Goal: Task Accomplishment & Management: Use online tool/utility

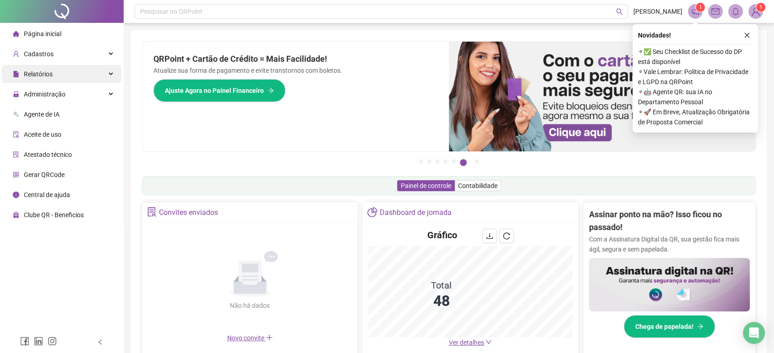
click at [78, 71] on div "Relatórios" at bounding box center [61, 74] width 119 height 18
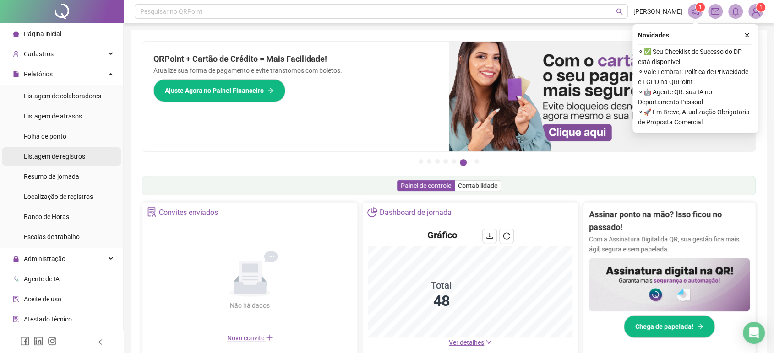
click at [70, 159] on span "Listagem de registros" at bounding box center [54, 156] width 61 height 7
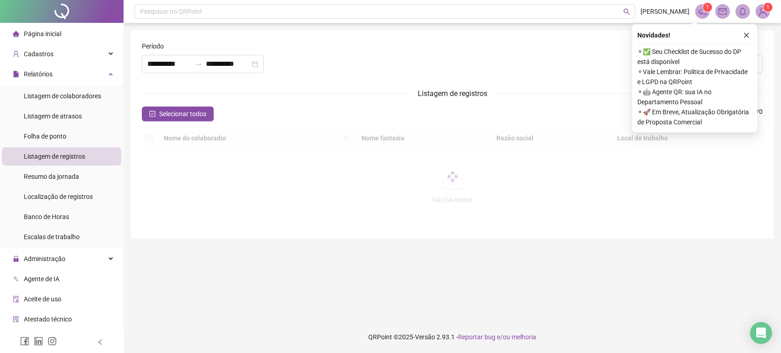
type input "**********"
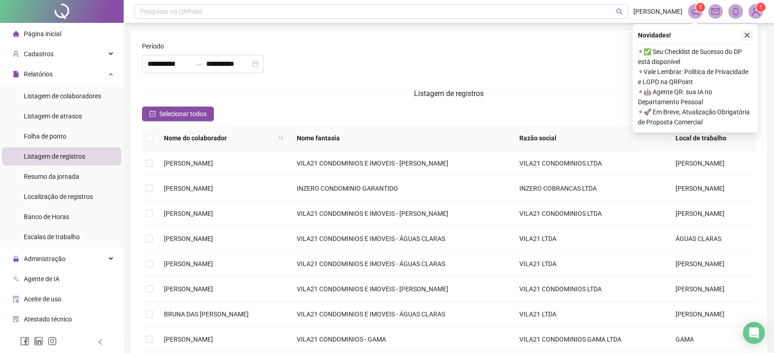
click at [751, 36] on button "button" at bounding box center [746, 35] width 11 height 11
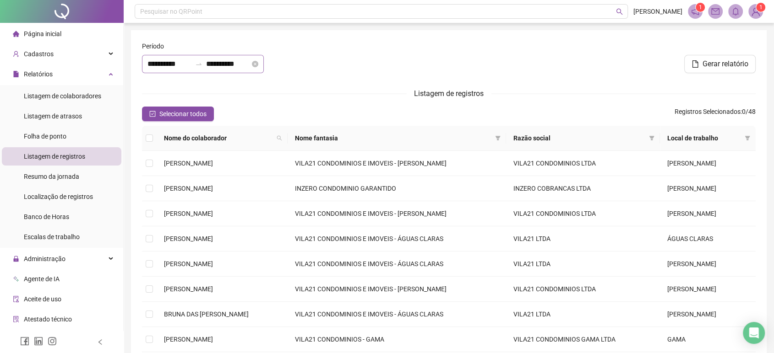
click at [202, 65] on icon "swap-right" at bounding box center [198, 63] width 7 height 7
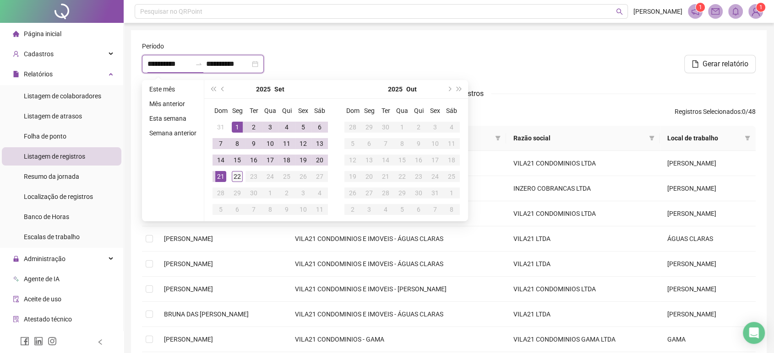
type input "**********"
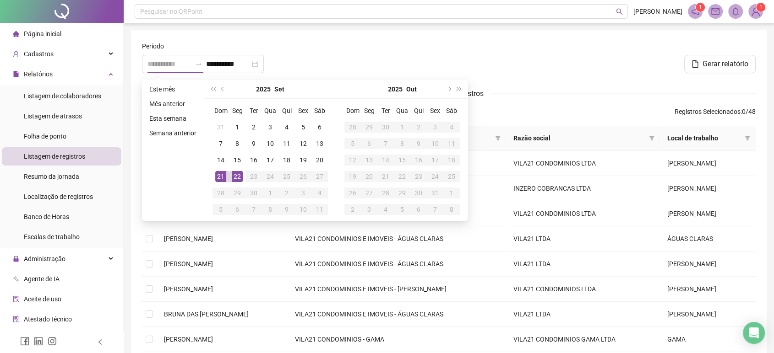
click at [239, 176] on div "22" at bounding box center [237, 176] width 11 height 11
click at [242, 173] on td "22" at bounding box center [237, 176] width 16 height 16
type input "**********"
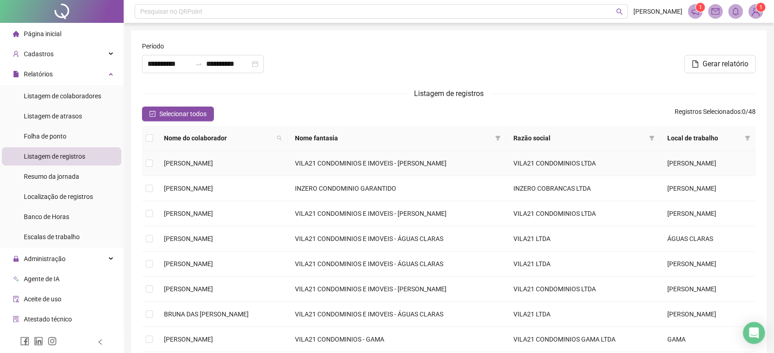
drag, startPoint x: 238, startPoint y: 173, endPoint x: 235, endPoint y: 177, distance: 5.0
click at [238, 174] on td "[PERSON_NAME]" at bounding box center [222, 163] width 131 height 25
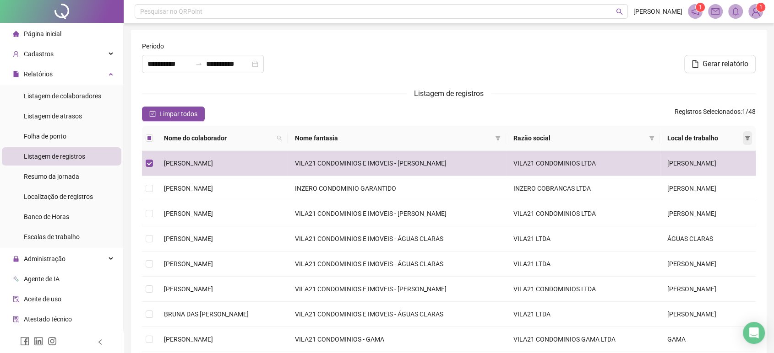
click at [750, 136] on span at bounding box center [747, 138] width 9 height 14
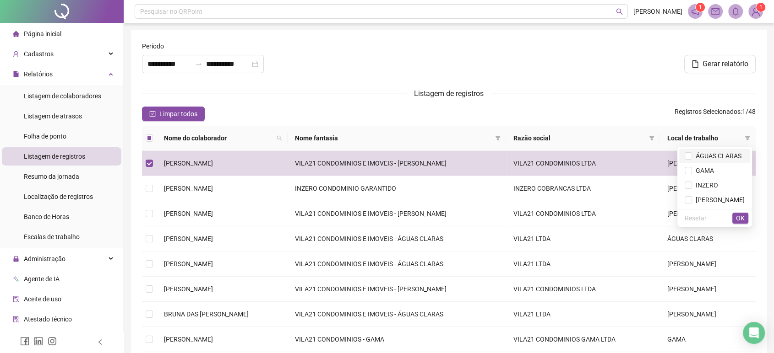
click at [717, 149] on li "ÁGUAS CLARAS" at bounding box center [714, 156] width 71 height 15
click at [699, 184] on span "INZERO" at bounding box center [705, 185] width 26 height 7
drag, startPoint x: 713, startPoint y: 197, endPoint x: 721, endPoint y: 204, distance: 10.8
click at [712, 197] on span "[PERSON_NAME]" at bounding box center [718, 199] width 53 height 7
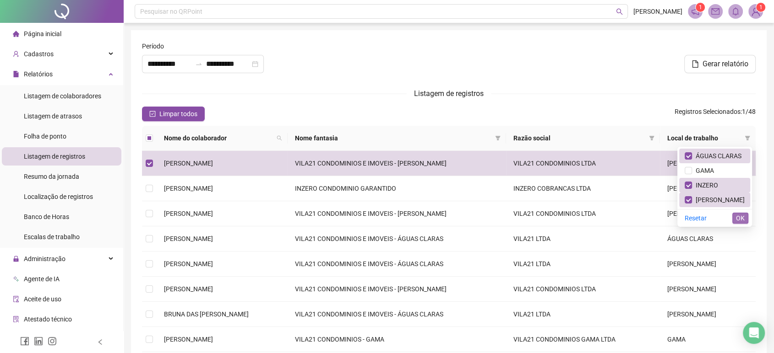
click at [732, 219] on div "Resetar OK" at bounding box center [714, 218] width 75 height 18
click at [738, 218] on span "OK" at bounding box center [740, 218] width 9 height 10
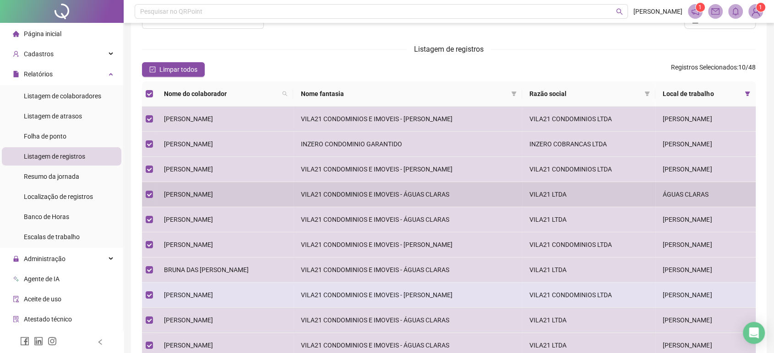
scroll to position [102, 0]
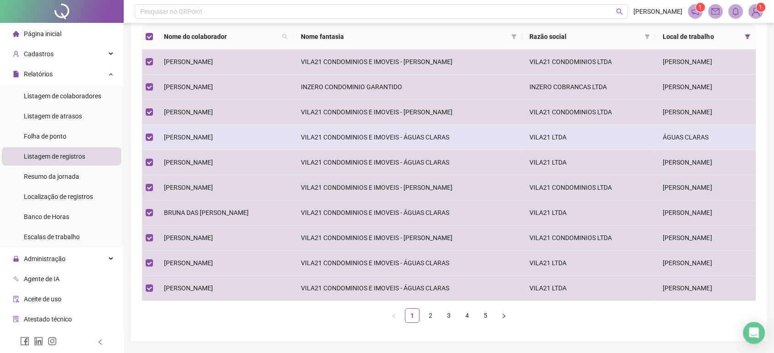
click at [213, 138] on span "[PERSON_NAME]" at bounding box center [188, 137] width 49 height 7
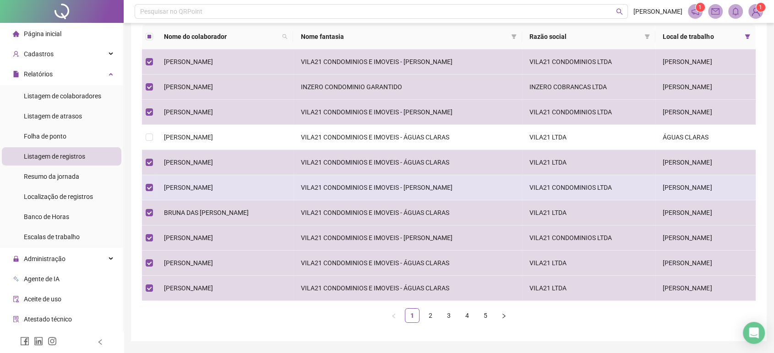
click at [245, 184] on td "[PERSON_NAME]" at bounding box center [225, 187] width 136 height 25
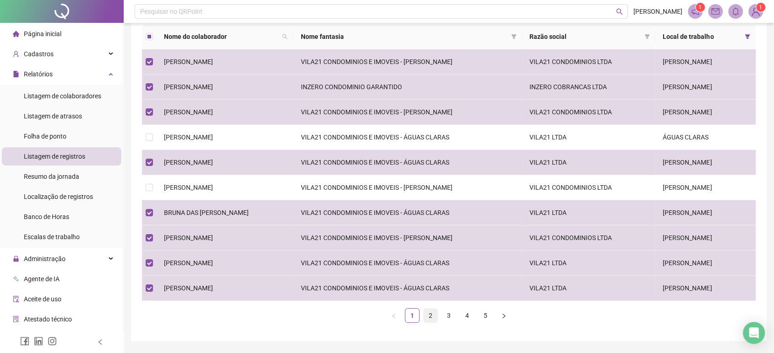
click at [436, 314] on link "2" at bounding box center [430, 316] width 14 height 14
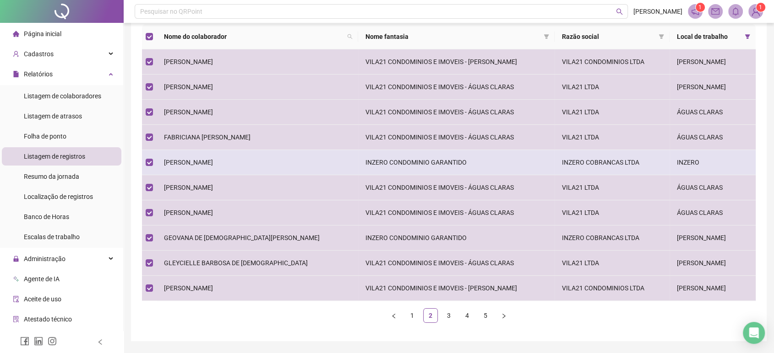
click at [212, 165] on span "[PERSON_NAME]" at bounding box center [188, 162] width 49 height 7
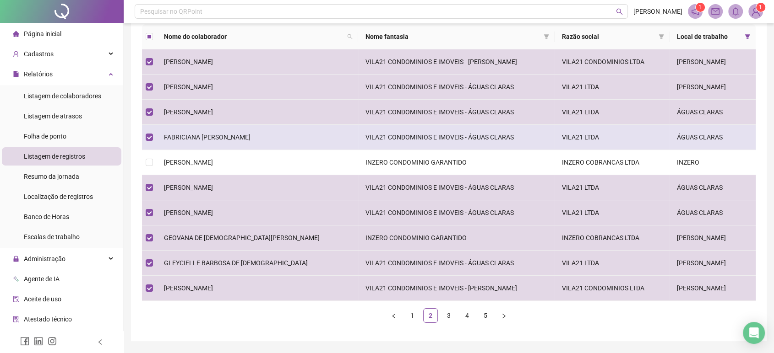
click at [211, 140] on span "FABRICIANA [PERSON_NAME]" at bounding box center [207, 137] width 87 height 7
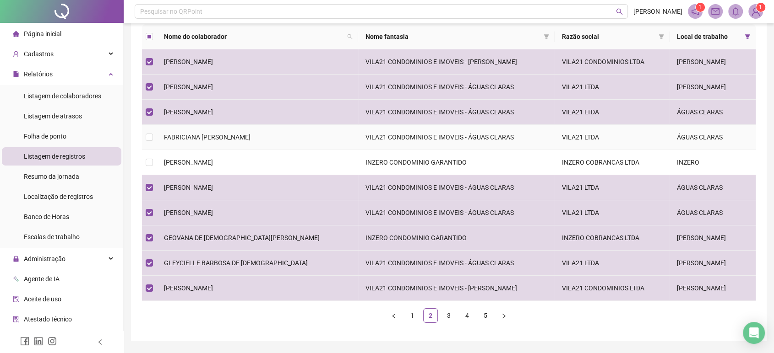
click at [218, 125] on td "FABRICIANA [PERSON_NAME]" at bounding box center [257, 137] width 201 height 25
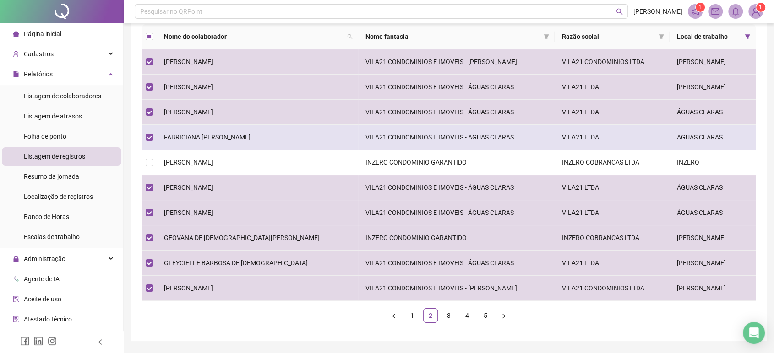
click at [199, 131] on td "FABRICIANA [PERSON_NAME]" at bounding box center [257, 137] width 201 height 25
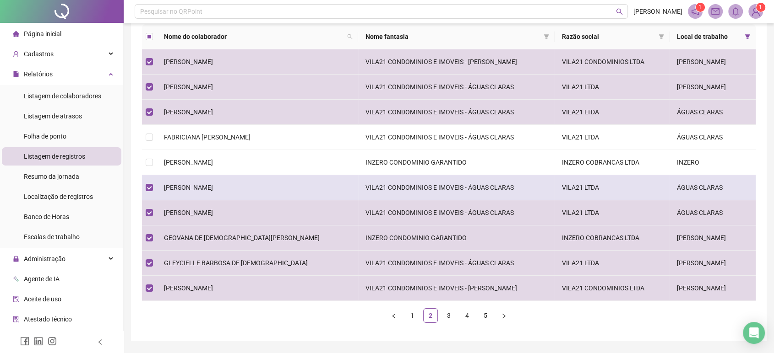
click at [197, 190] on span "[PERSON_NAME]" at bounding box center [188, 187] width 49 height 7
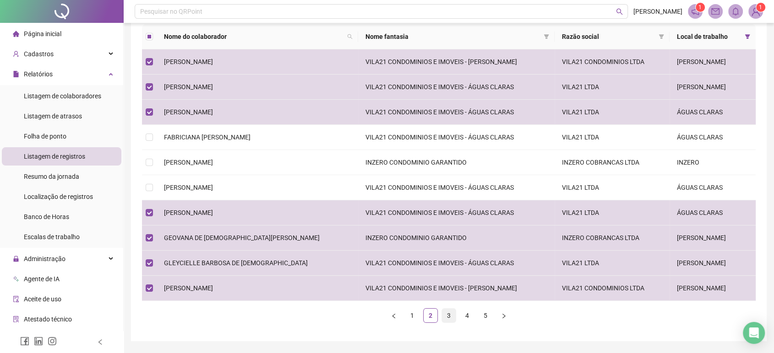
click at [450, 318] on link "3" at bounding box center [449, 316] width 14 height 14
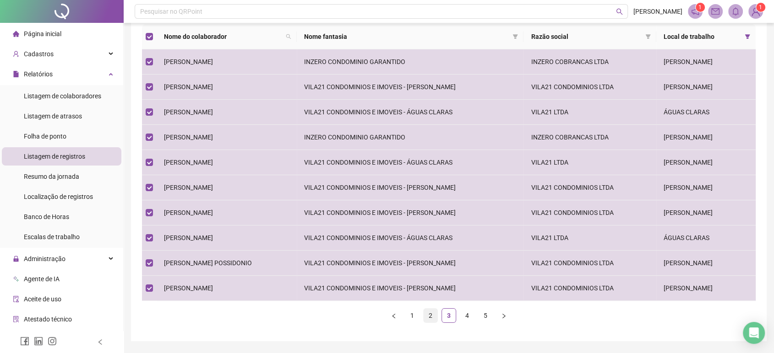
click at [427, 317] on link "2" at bounding box center [430, 316] width 14 height 14
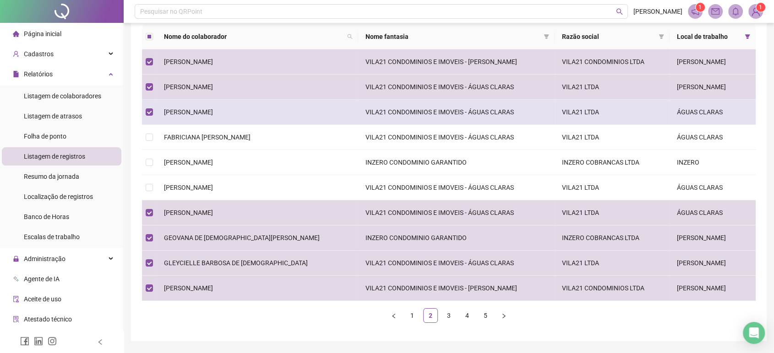
click at [213, 109] on span "[PERSON_NAME]" at bounding box center [188, 111] width 49 height 7
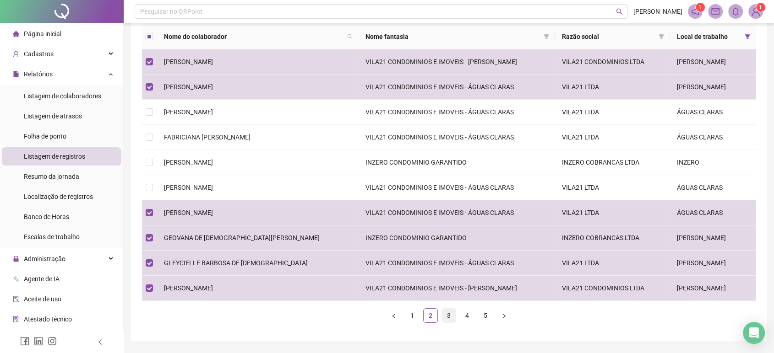
click at [447, 315] on link "3" at bounding box center [449, 316] width 14 height 14
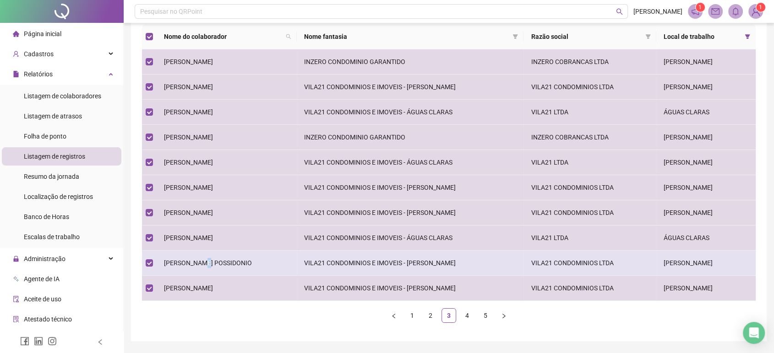
click at [206, 262] on span "[PERSON_NAME] POSSIDONIO" at bounding box center [208, 263] width 88 height 7
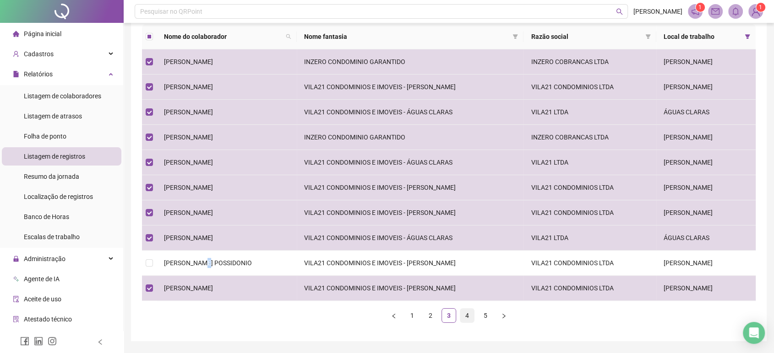
click at [468, 314] on link "4" at bounding box center [467, 316] width 14 height 14
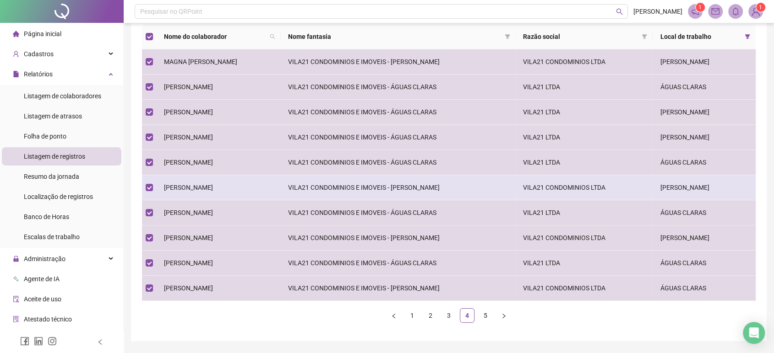
click at [206, 184] on td "[PERSON_NAME]" at bounding box center [219, 187] width 124 height 25
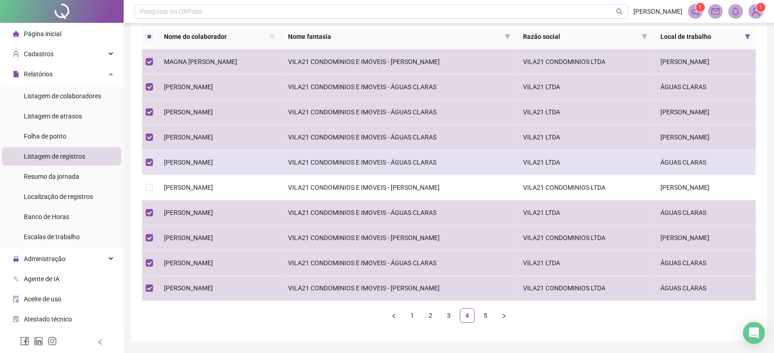
click at [207, 167] on td "[PERSON_NAME]" at bounding box center [219, 162] width 124 height 25
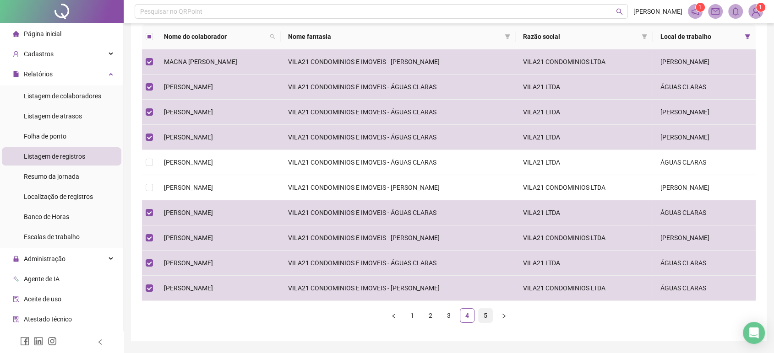
click at [480, 316] on link "5" at bounding box center [485, 316] width 14 height 14
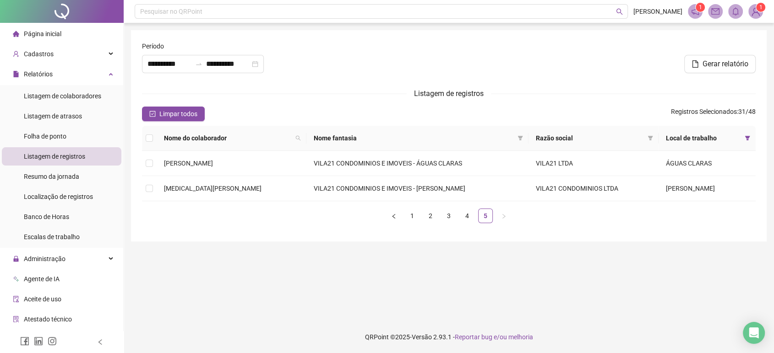
scroll to position [0, 0]
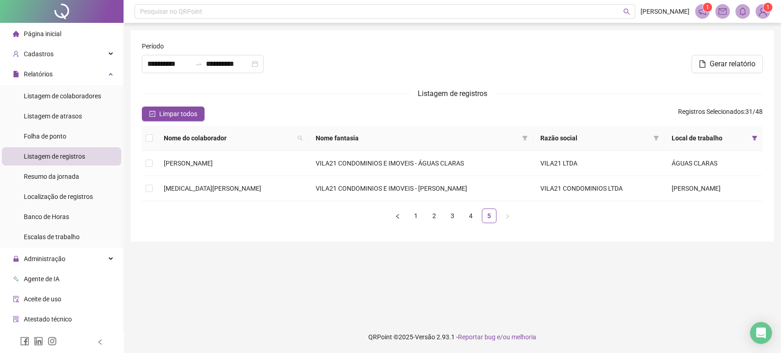
click at [145, 141] on th at bounding box center [149, 138] width 15 height 25
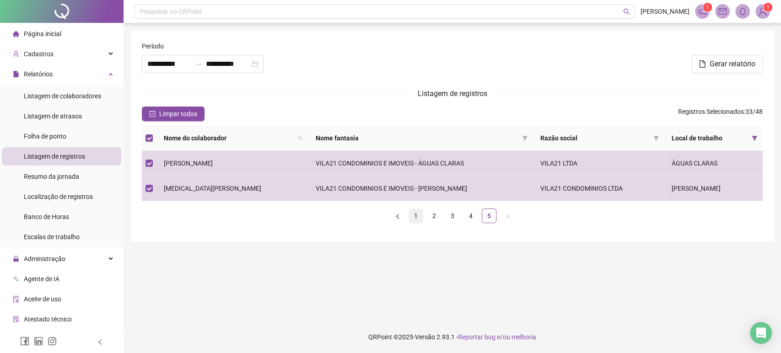
click at [414, 213] on link "1" at bounding box center [416, 216] width 14 height 14
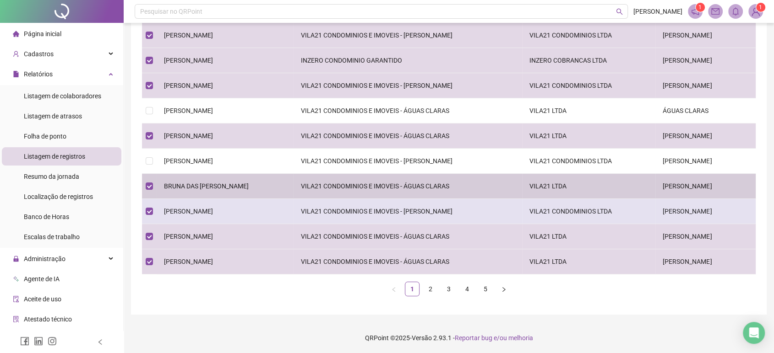
scroll to position [128, 0]
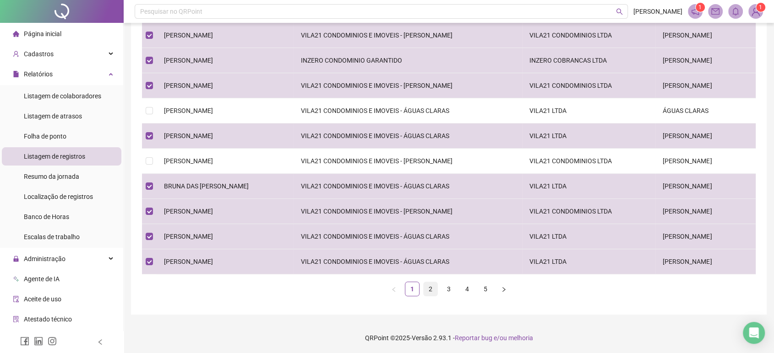
click at [429, 293] on link "2" at bounding box center [430, 289] width 14 height 14
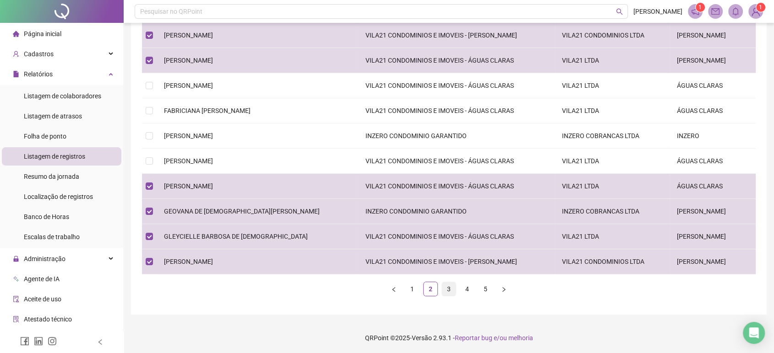
click at [444, 285] on link "3" at bounding box center [449, 289] width 14 height 14
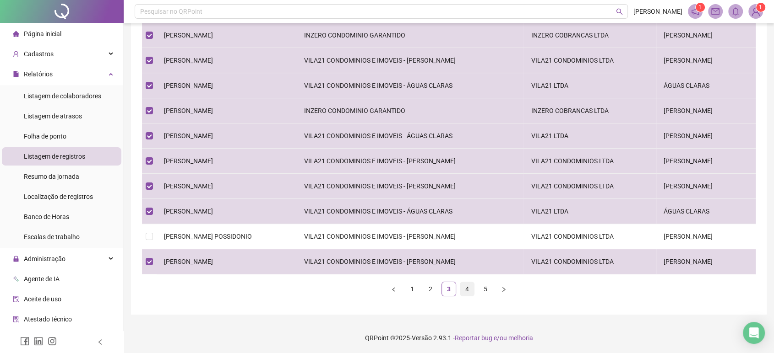
click at [462, 289] on link "4" at bounding box center [467, 289] width 14 height 14
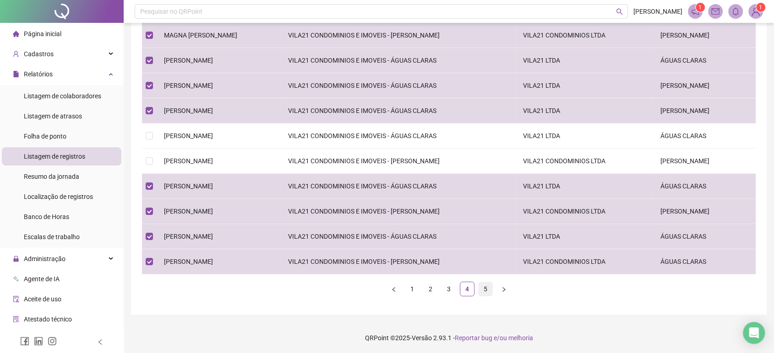
click at [480, 285] on link "5" at bounding box center [485, 289] width 14 height 14
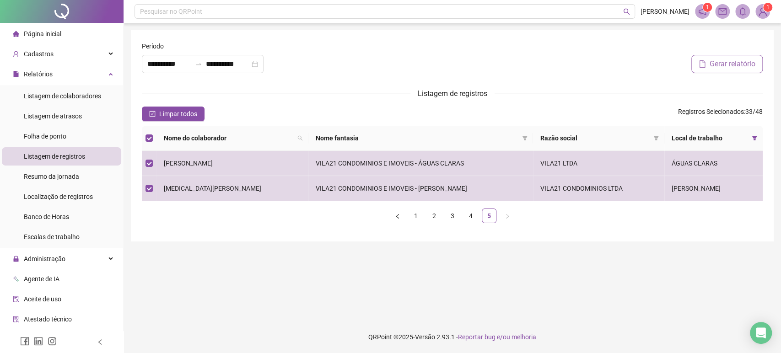
click at [715, 63] on span "Gerar relatório" at bounding box center [733, 64] width 46 height 11
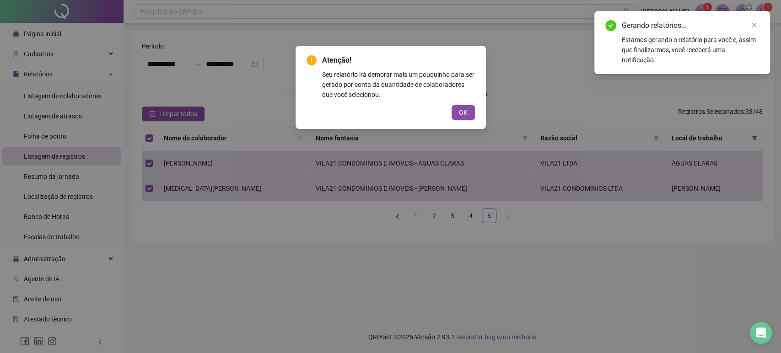
click at [460, 104] on div "Atenção! Seu relatório irá demorar mais um pouquinho para ser gerado por conta …" at bounding box center [391, 87] width 168 height 65
click at [749, 24] on link "Close" at bounding box center [754, 25] width 10 height 10
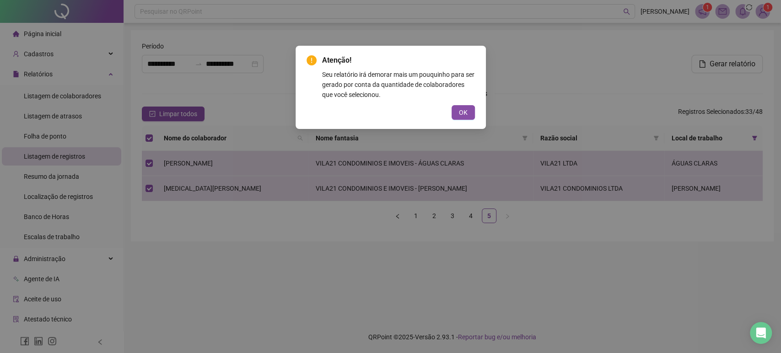
click at [467, 111] on button "OK" at bounding box center [463, 112] width 23 height 15
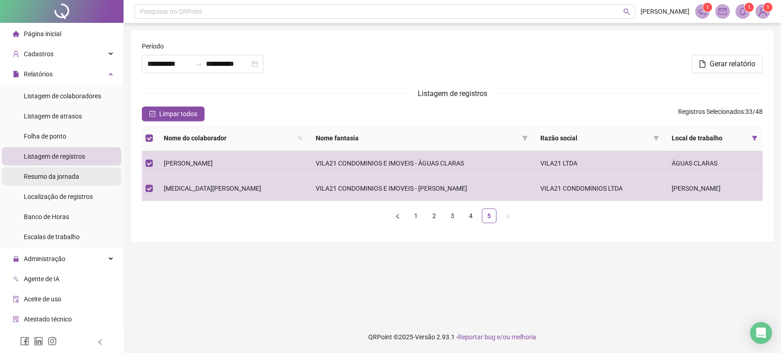
drag, startPoint x: 73, startPoint y: 183, endPoint x: 71, endPoint y: 176, distance: 6.6
click at [72, 182] on div "Resumo da jornada" at bounding box center [51, 177] width 55 height 18
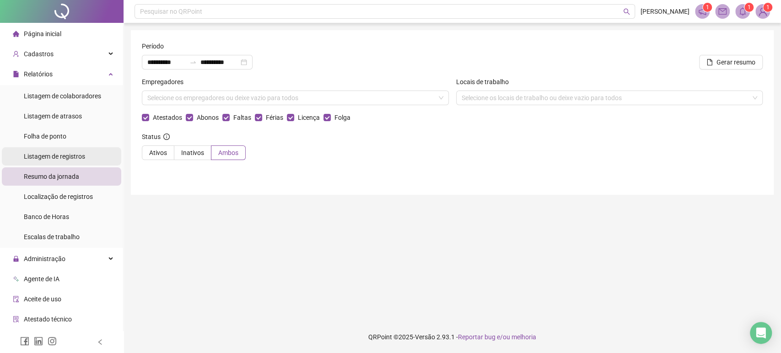
click at [75, 162] on div "Listagem de registros" at bounding box center [54, 156] width 61 height 18
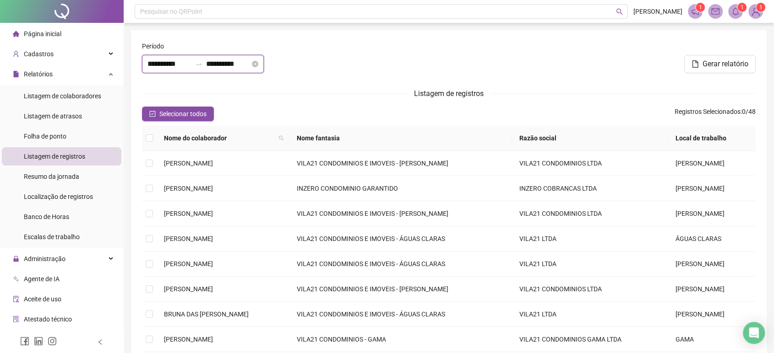
click at [219, 67] on input "**********" at bounding box center [228, 64] width 44 height 11
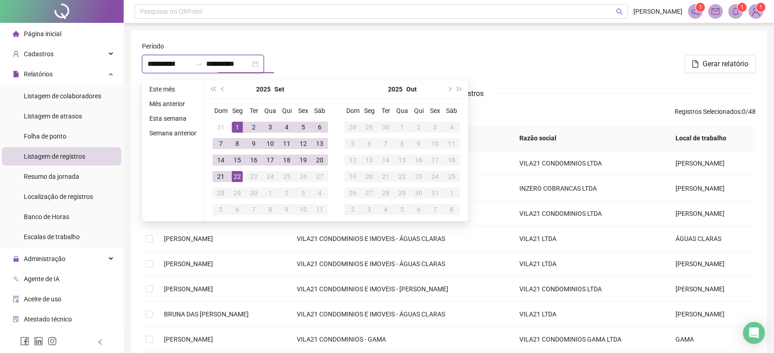
type input "**********"
click at [234, 177] on div "22" at bounding box center [237, 176] width 11 height 11
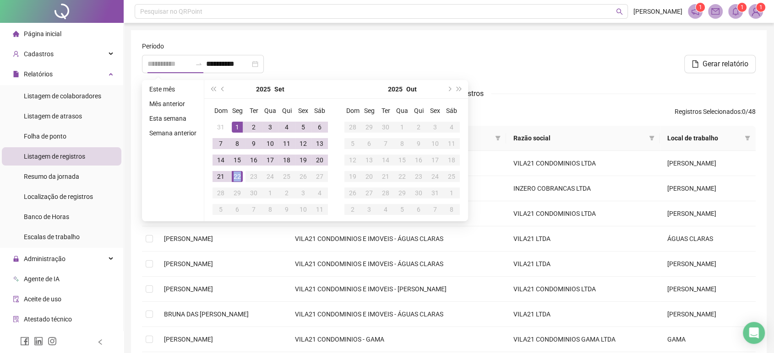
click at [232, 175] on div "22" at bounding box center [237, 176] width 11 height 11
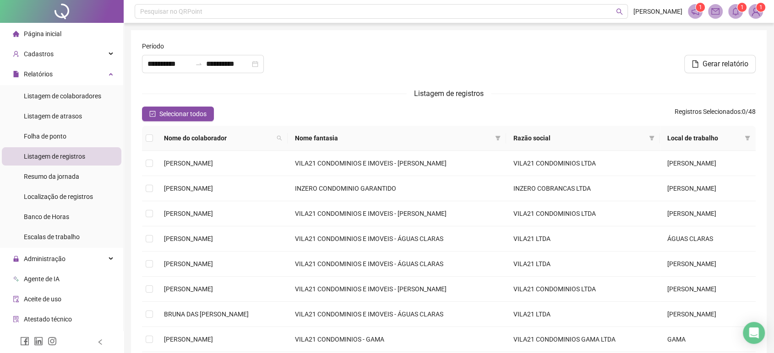
type input "**********"
drag, startPoint x: 746, startPoint y: 134, endPoint x: 741, endPoint y: 146, distance: 13.5
click at [745, 134] on span at bounding box center [747, 138] width 9 height 14
click at [700, 168] on span "GAMA" at bounding box center [703, 170] width 22 height 7
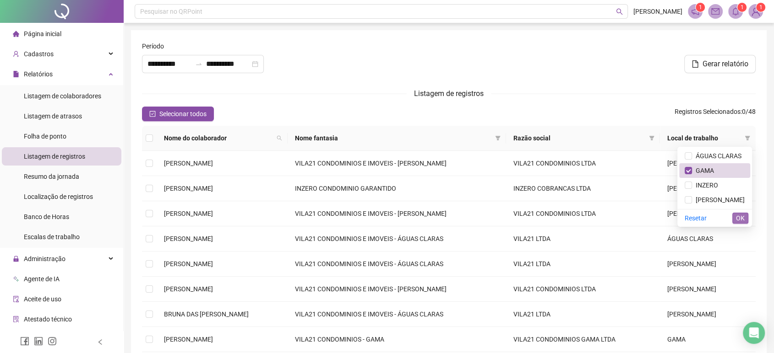
click at [740, 218] on span "OK" at bounding box center [740, 218] width 9 height 10
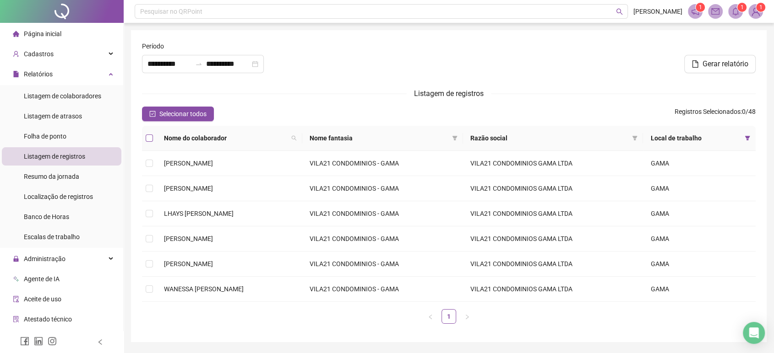
click at [149, 134] on label at bounding box center [149, 138] width 7 height 10
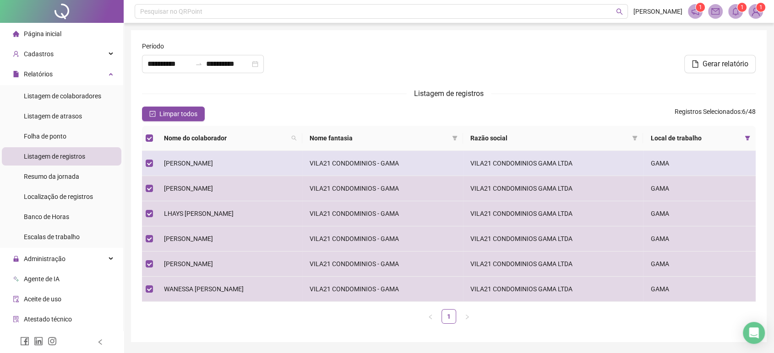
click at [197, 164] on span "[PERSON_NAME]" at bounding box center [188, 163] width 49 height 7
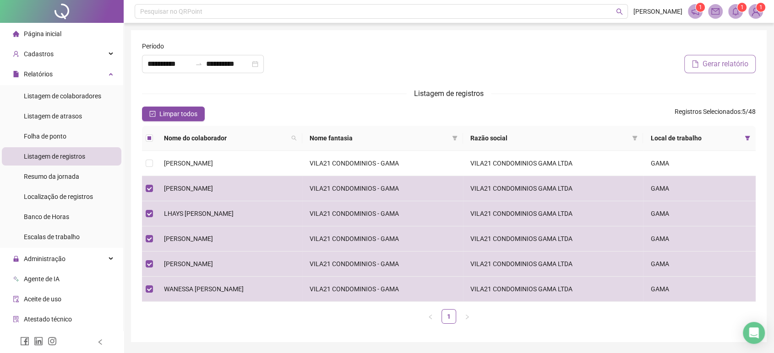
click at [731, 57] on button "Gerar relatório" at bounding box center [719, 64] width 71 height 18
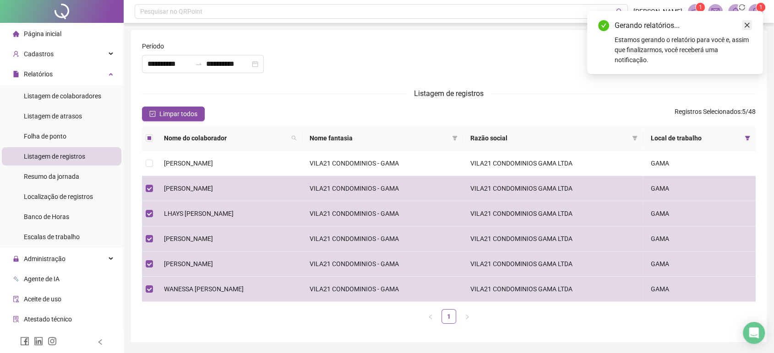
click at [748, 23] on icon "close" at bounding box center [746, 25] width 6 height 6
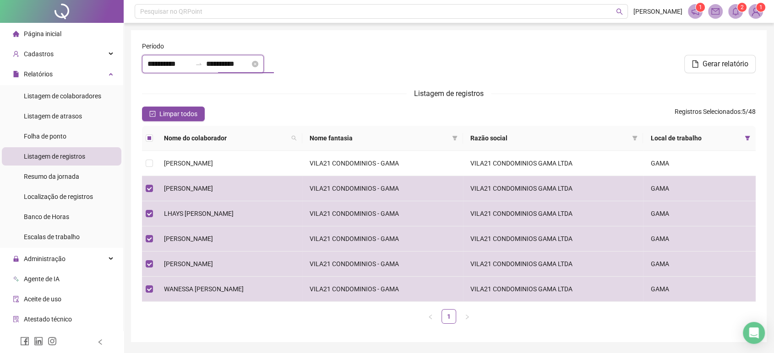
click at [237, 59] on input "**********" at bounding box center [228, 64] width 44 height 11
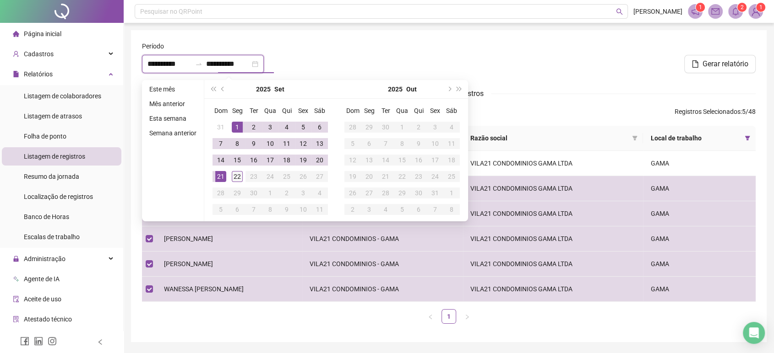
type input "**********"
click at [237, 179] on div "22" at bounding box center [237, 176] width 11 height 11
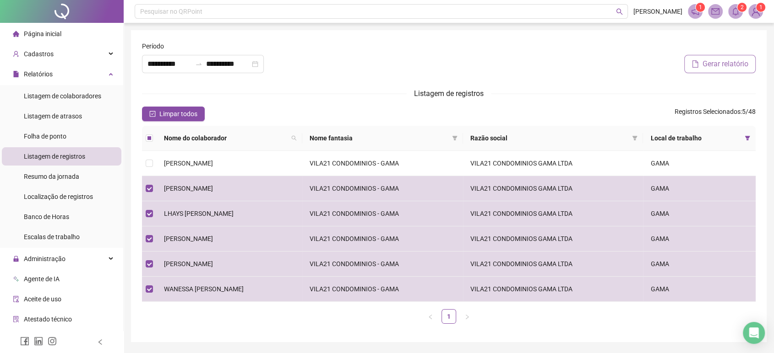
click at [731, 68] on span "Gerar relatório" at bounding box center [725, 64] width 46 height 11
click at [190, 60] on input "**********" at bounding box center [169, 64] width 44 height 11
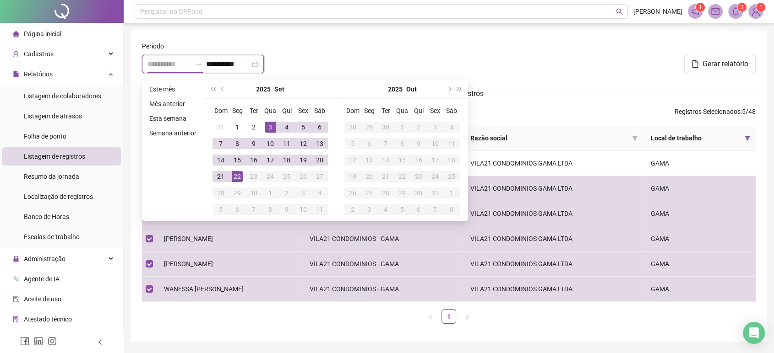
type input "**********"
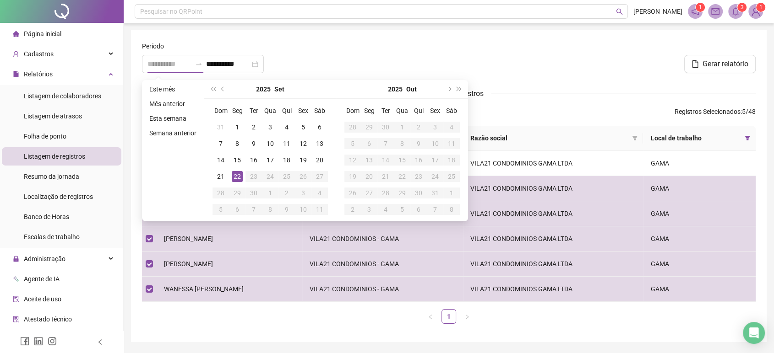
click at [235, 179] on div "22" at bounding box center [237, 176] width 11 height 11
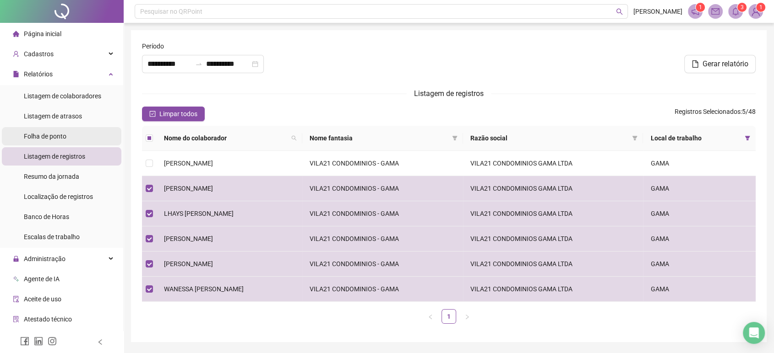
click at [88, 136] on li "Folha de ponto" at bounding box center [61, 136] width 119 height 18
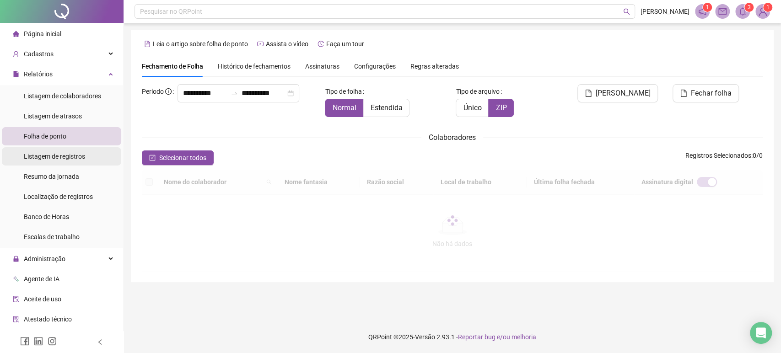
click at [80, 161] on div "Listagem de registros" at bounding box center [54, 156] width 61 height 18
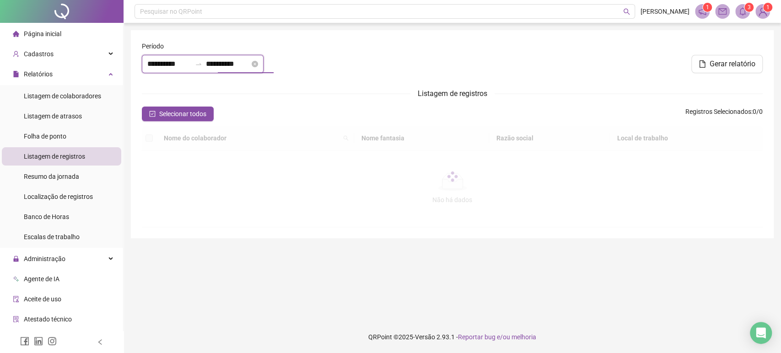
click at [232, 65] on input "**********" at bounding box center [228, 64] width 44 height 11
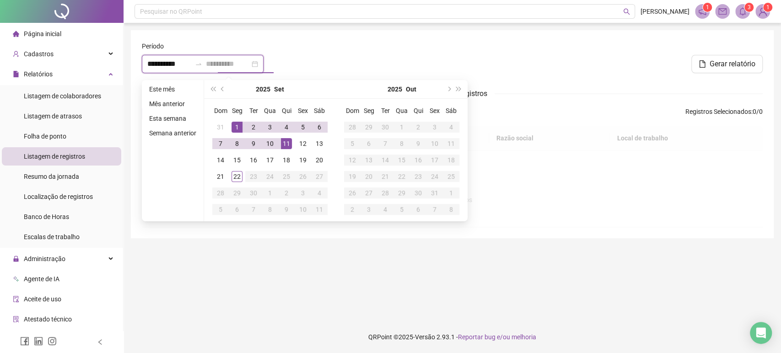
type input "**********"
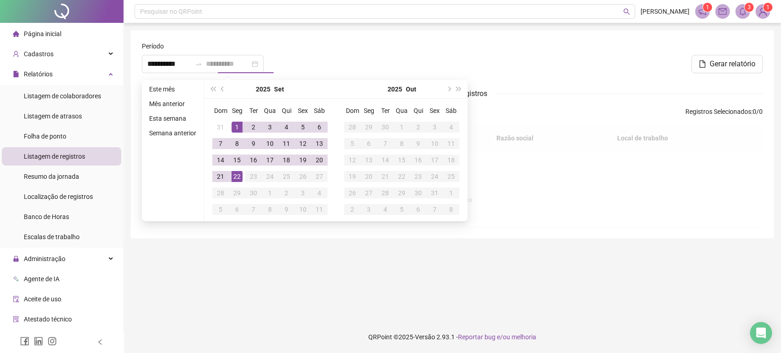
click at [234, 177] on div "22" at bounding box center [237, 176] width 11 height 11
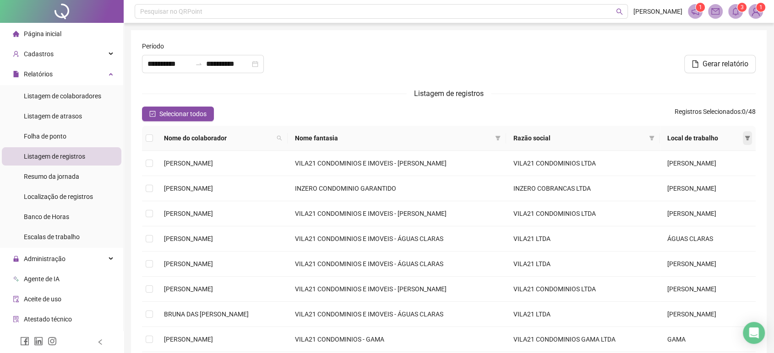
type input "**********"
click at [748, 139] on icon "filter" at bounding box center [746, 138] width 5 height 5
drag, startPoint x: 722, startPoint y: 153, endPoint x: 714, endPoint y: 191, distance: 38.4
click at [721, 153] on span "ÁGUAS CLARAS" at bounding box center [716, 155] width 49 height 7
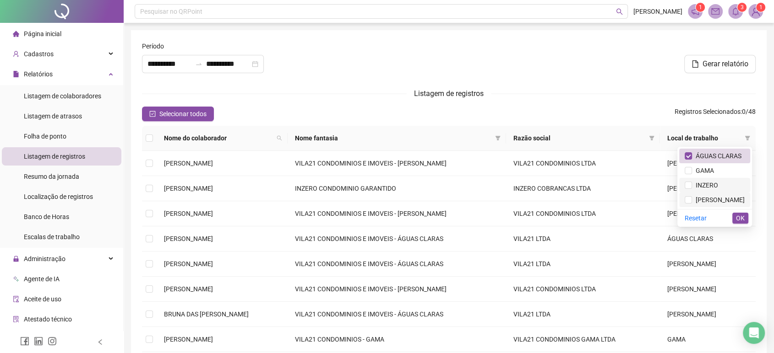
drag, startPoint x: 701, startPoint y: 187, endPoint x: 705, endPoint y: 199, distance: 12.8
click at [700, 186] on span "INZERO" at bounding box center [705, 185] width 26 height 7
click at [705, 200] on span "[PERSON_NAME]" at bounding box center [718, 199] width 53 height 7
click at [736, 219] on span "OK" at bounding box center [740, 218] width 9 height 10
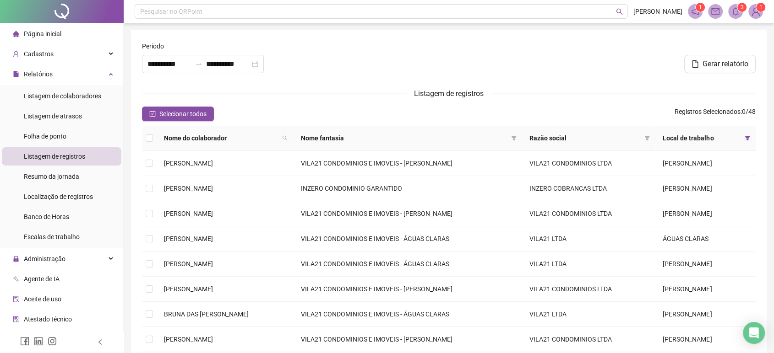
click at [144, 137] on th at bounding box center [149, 138] width 15 height 25
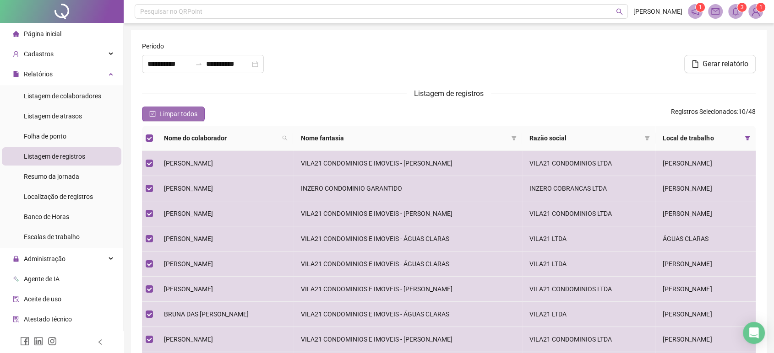
click at [175, 111] on span "Limpar todos" at bounding box center [178, 114] width 38 height 10
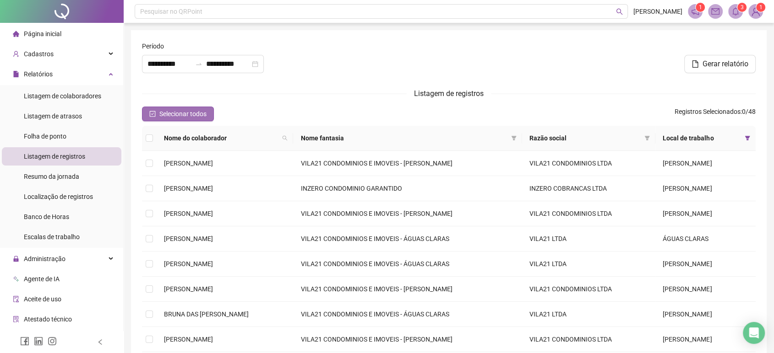
click at [176, 111] on span "Selecionar todos" at bounding box center [182, 114] width 47 height 10
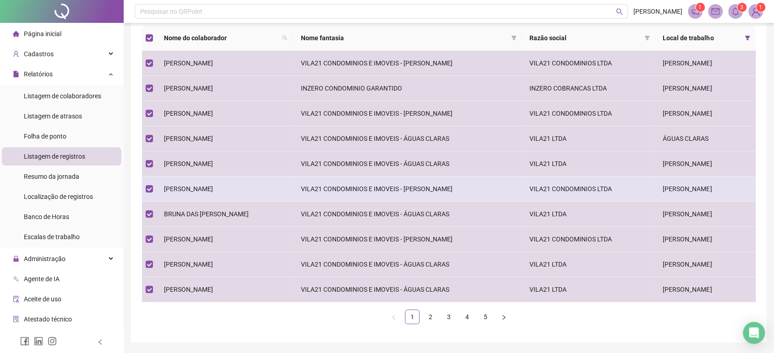
scroll to position [102, 0]
click at [234, 190] on td "[PERSON_NAME]" at bounding box center [225, 187] width 136 height 25
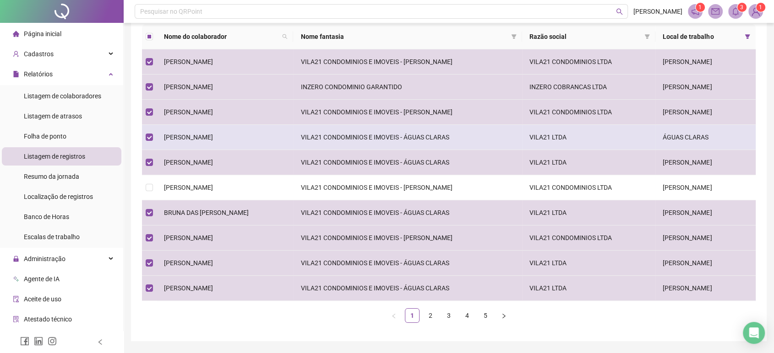
click at [213, 135] on span "[PERSON_NAME]" at bounding box center [188, 137] width 49 height 7
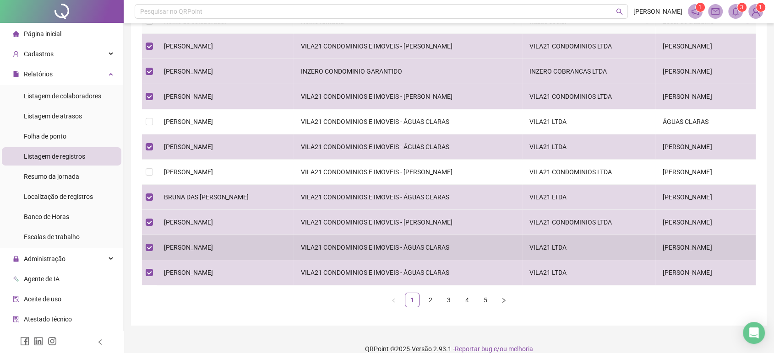
scroll to position [128, 0]
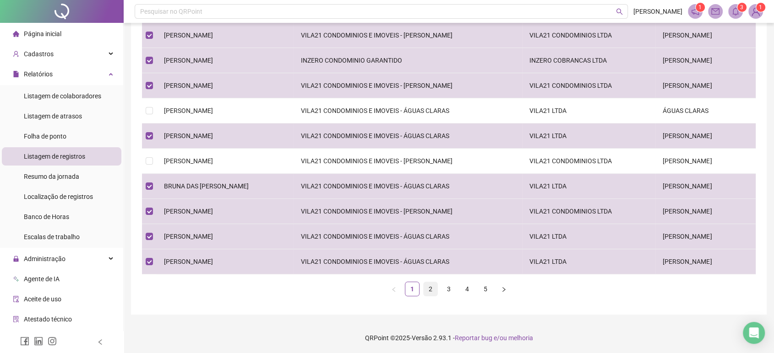
click at [430, 290] on link "2" at bounding box center [430, 289] width 14 height 14
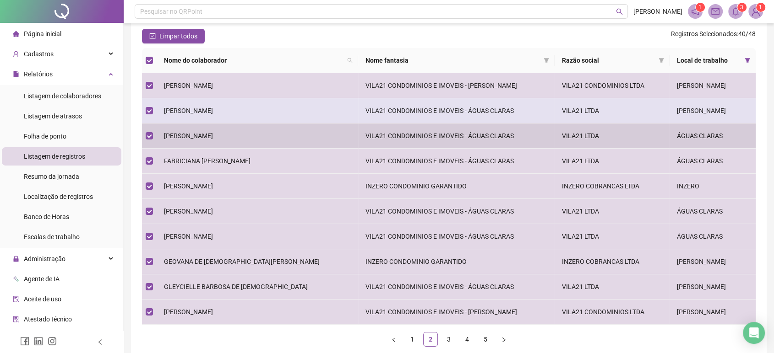
scroll to position [77, 0]
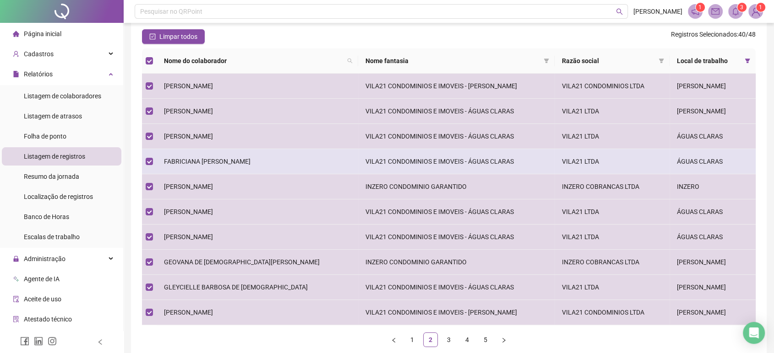
click at [202, 161] on span "FABRICIANA [PERSON_NAME]" at bounding box center [207, 161] width 87 height 7
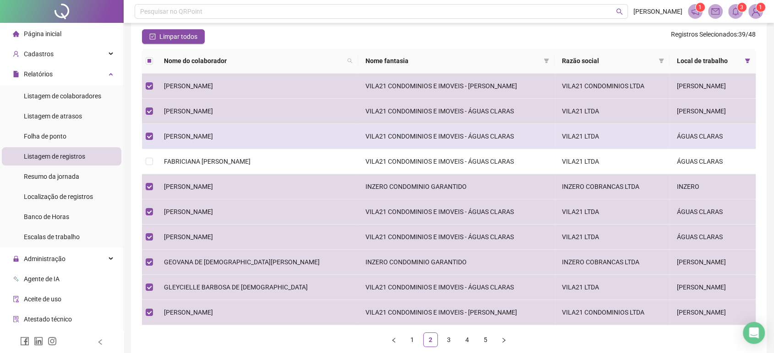
click at [194, 128] on td "[PERSON_NAME]" at bounding box center [257, 136] width 201 height 25
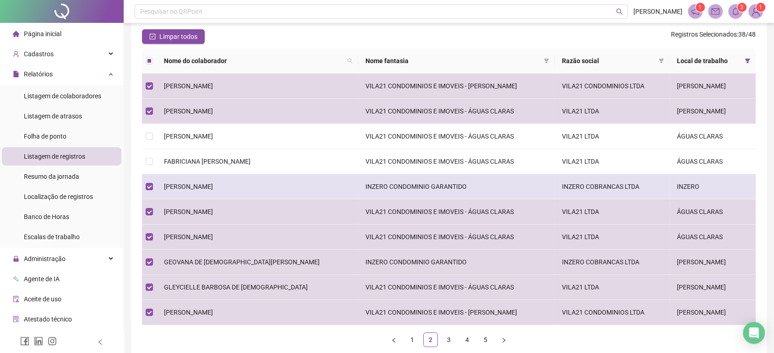
click at [203, 180] on td "[PERSON_NAME]" at bounding box center [257, 186] width 201 height 25
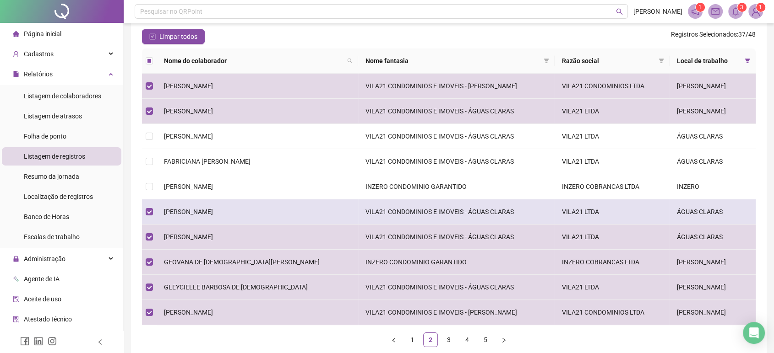
click at [206, 204] on td "[PERSON_NAME]" at bounding box center [257, 212] width 201 height 25
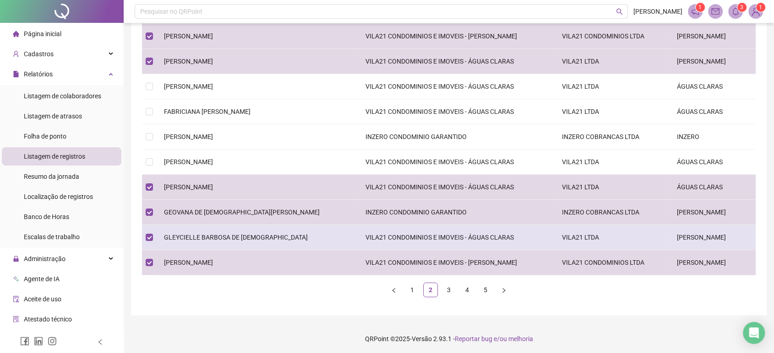
scroll to position [128, 0]
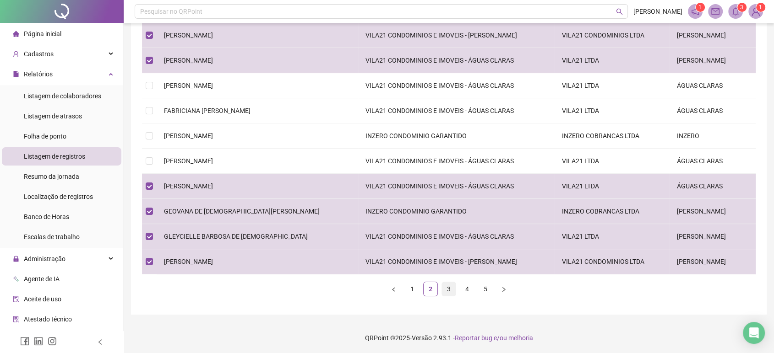
click at [451, 287] on link "3" at bounding box center [449, 289] width 14 height 14
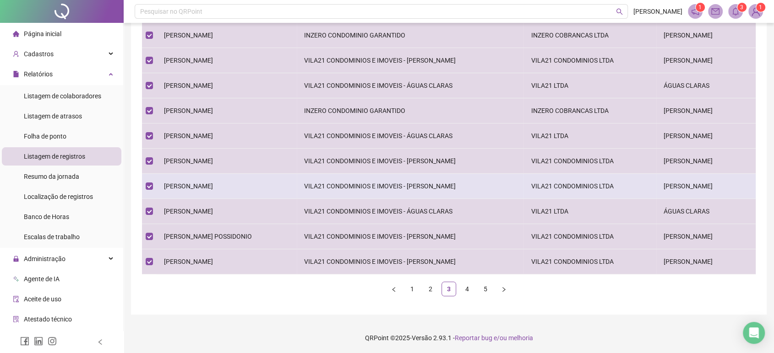
scroll to position [77, 0]
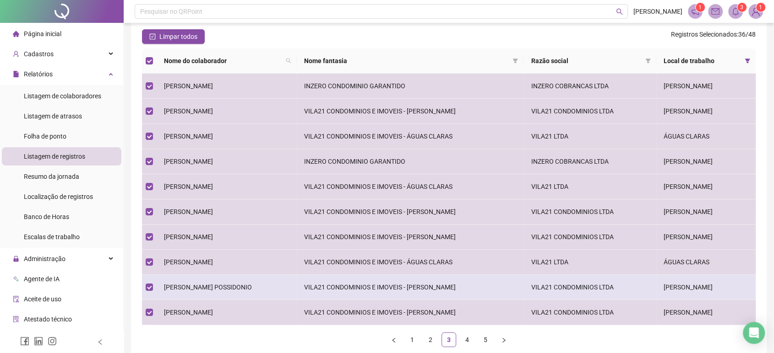
click at [223, 284] on span "[PERSON_NAME] POSSIDONIO" at bounding box center [208, 287] width 88 height 7
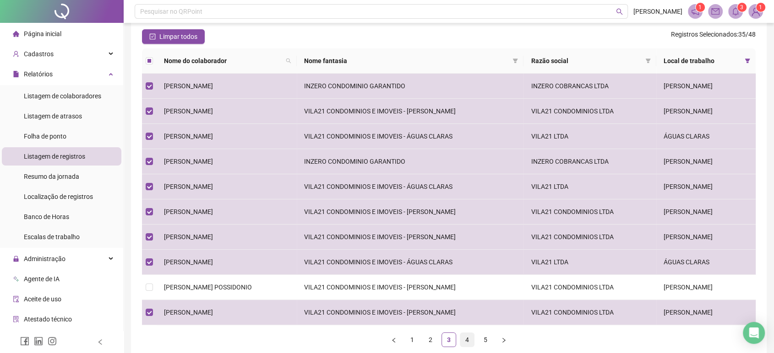
click at [471, 337] on link "4" at bounding box center [467, 340] width 14 height 14
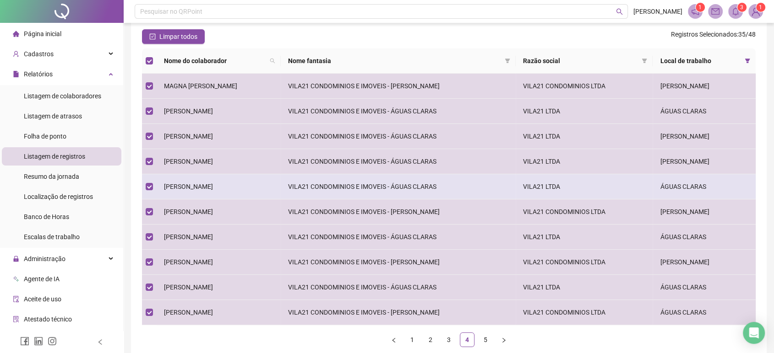
click at [201, 186] on span "[PERSON_NAME]" at bounding box center [188, 186] width 49 height 7
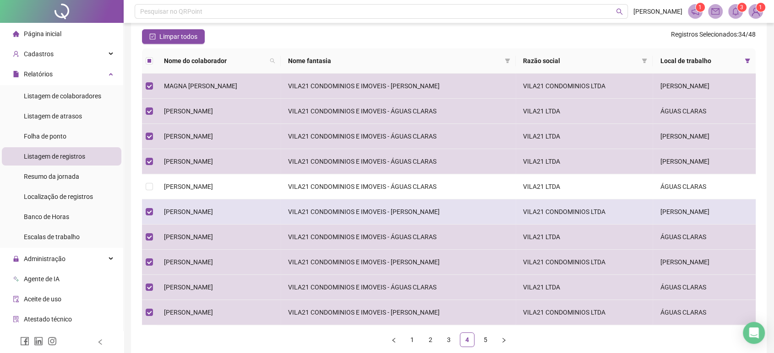
click at [204, 212] on td "[PERSON_NAME]" at bounding box center [219, 212] width 124 height 25
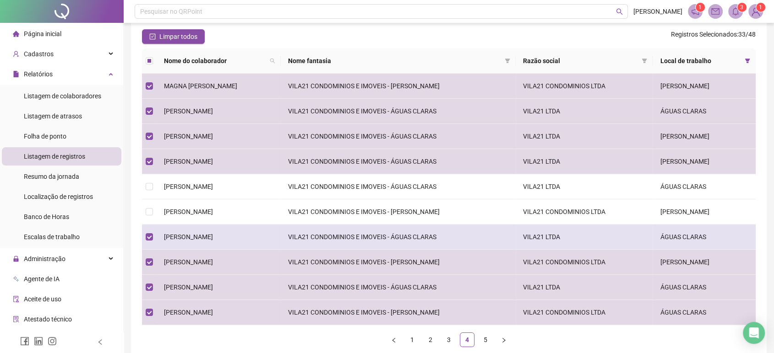
click at [217, 241] on td "[PERSON_NAME]" at bounding box center [219, 237] width 124 height 25
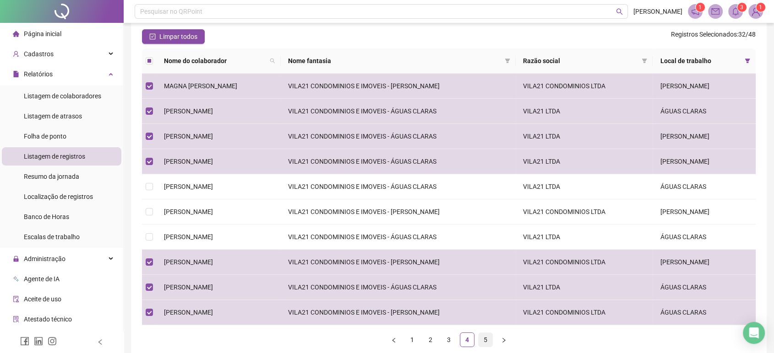
click at [487, 340] on link "5" at bounding box center [485, 340] width 14 height 14
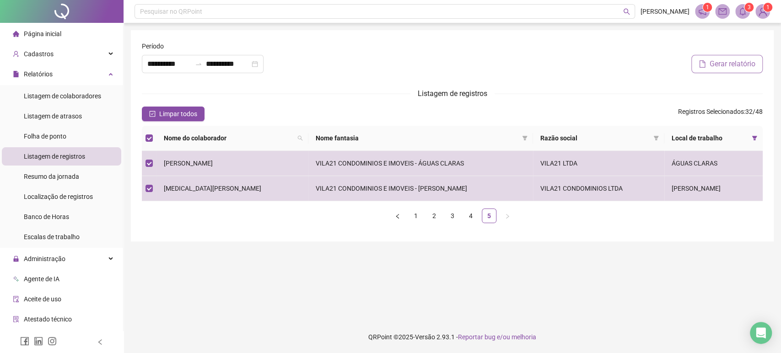
click at [728, 57] on button "Gerar relatório" at bounding box center [727, 64] width 71 height 18
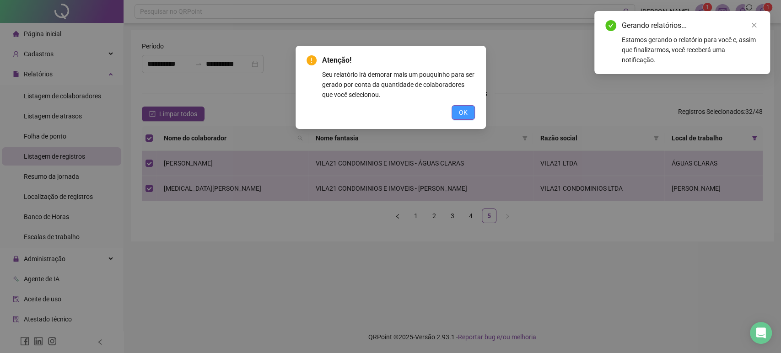
click at [465, 109] on span "OK" at bounding box center [463, 113] width 9 height 10
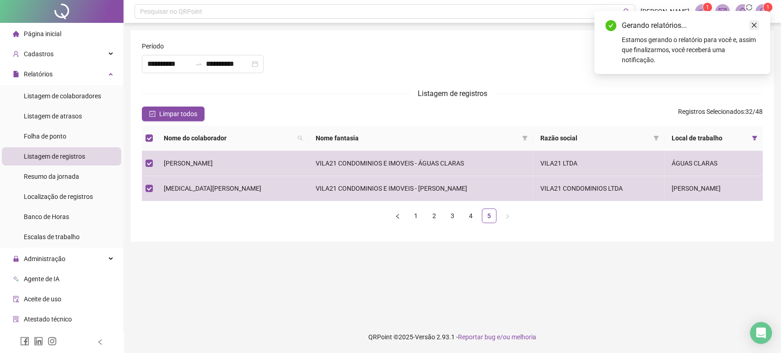
click at [755, 22] on icon "close" at bounding box center [754, 25] width 6 height 6
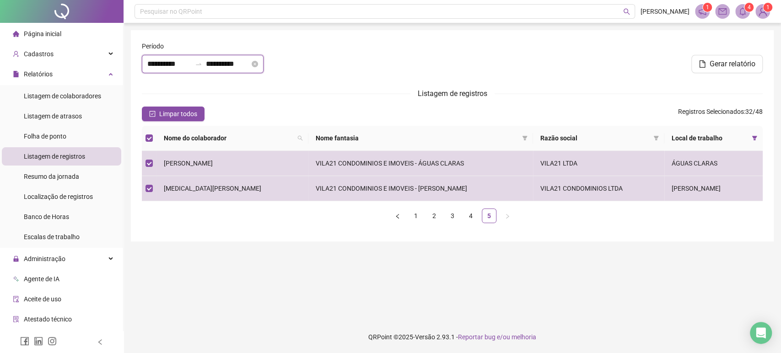
click at [234, 59] on input "**********" at bounding box center [228, 64] width 44 height 11
click at [250, 65] on input "**********" at bounding box center [228, 64] width 44 height 11
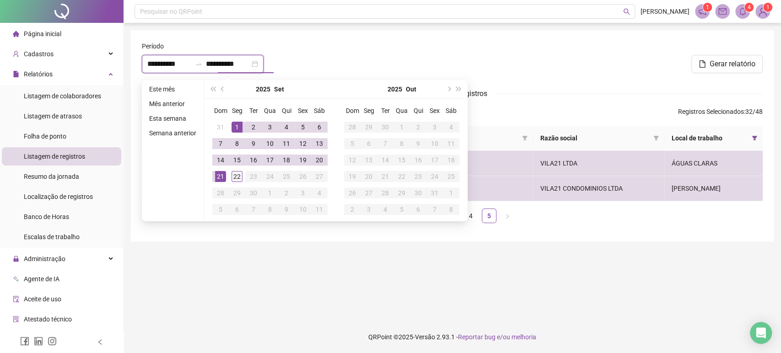
type input "**********"
click at [234, 179] on div "22" at bounding box center [237, 176] width 11 height 11
type input "**********"
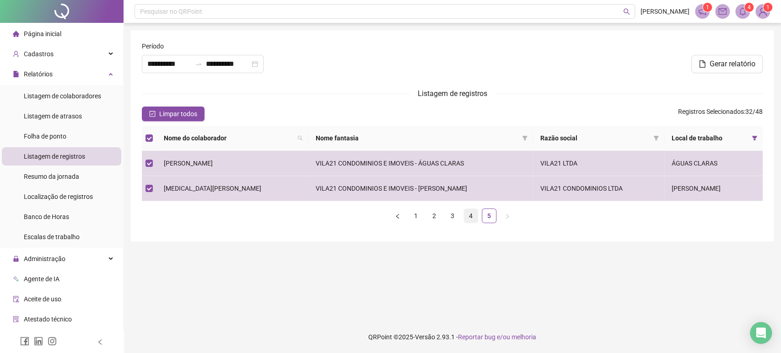
click at [469, 220] on link "4" at bounding box center [471, 216] width 14 height 14
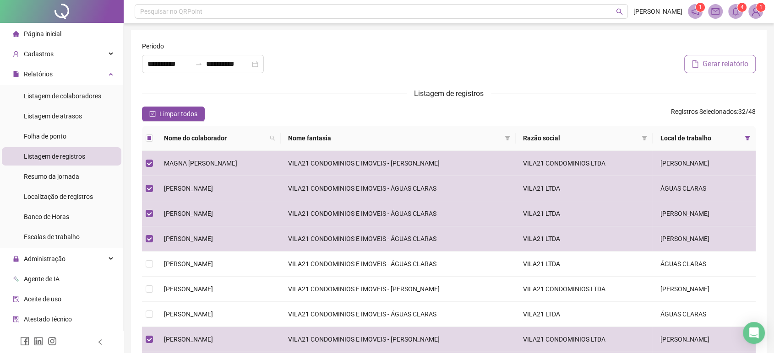
click at [744, 61] on span "Gerar relatório" at bounding box center [725, 64] width 46 height 11
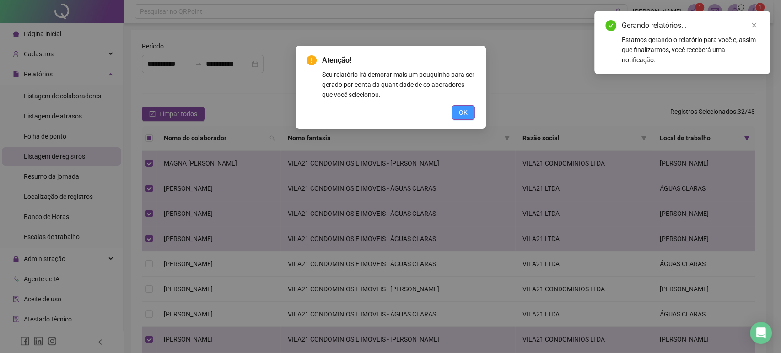
click at [462, 109] on span "OK" at bounding box center [463, 113] width 9 height 10
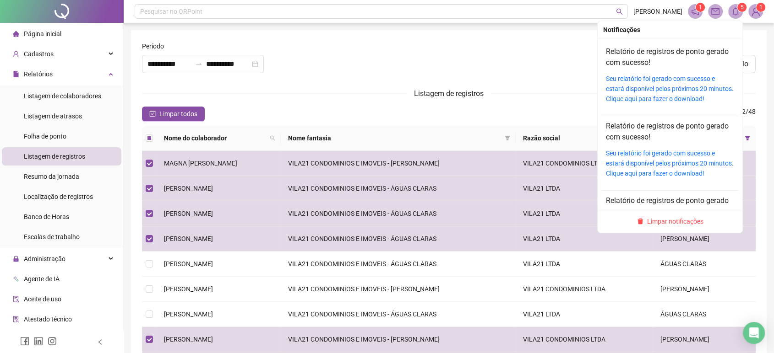
click at [730, 13] on span at bounding box center [735, 11] width 15 height 15
click at [654, 81] on link "Seu relatório foi gerado com sucesso e estará disponível pelos próximos 20 minu…" at bounding box center [670, 88] width 128 height 27
